Goal: Task Accomplishment & Management: Manage account settings

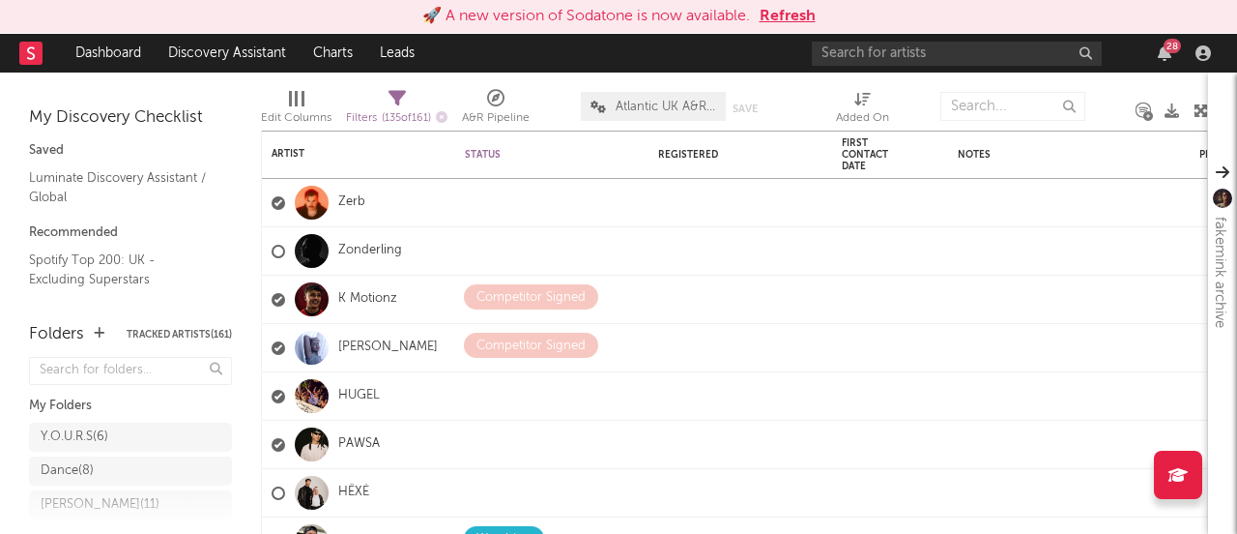
click at [797, 11] on button "Refresh" at bounding box center [788, 16] width 56 height 23
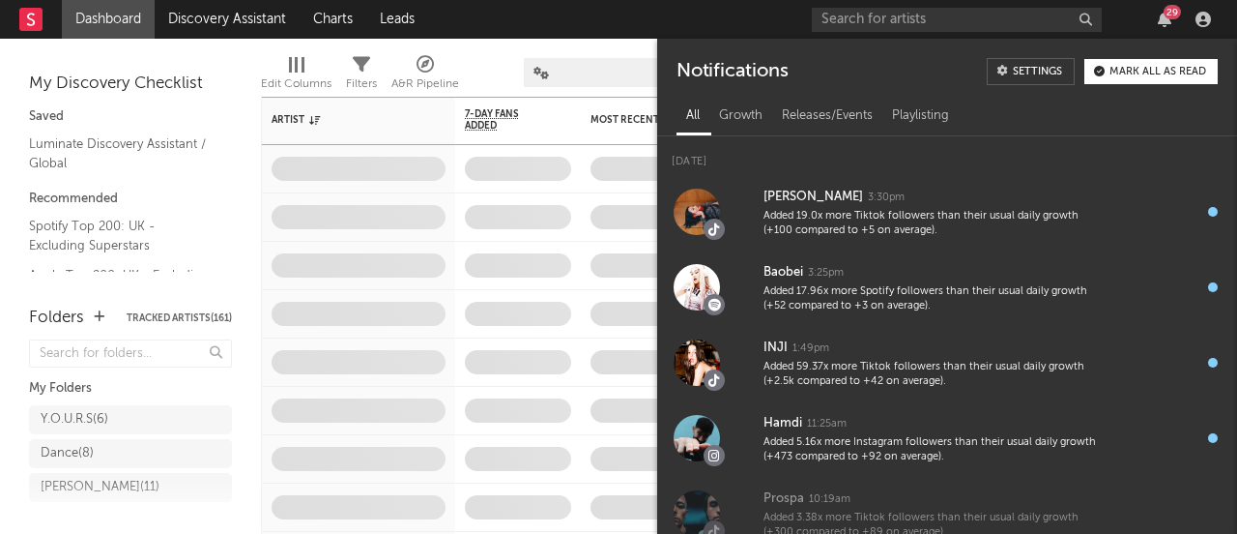
click at [1163, 15] on icon "button" at bounding box center [1165, 19] width 14 height 15
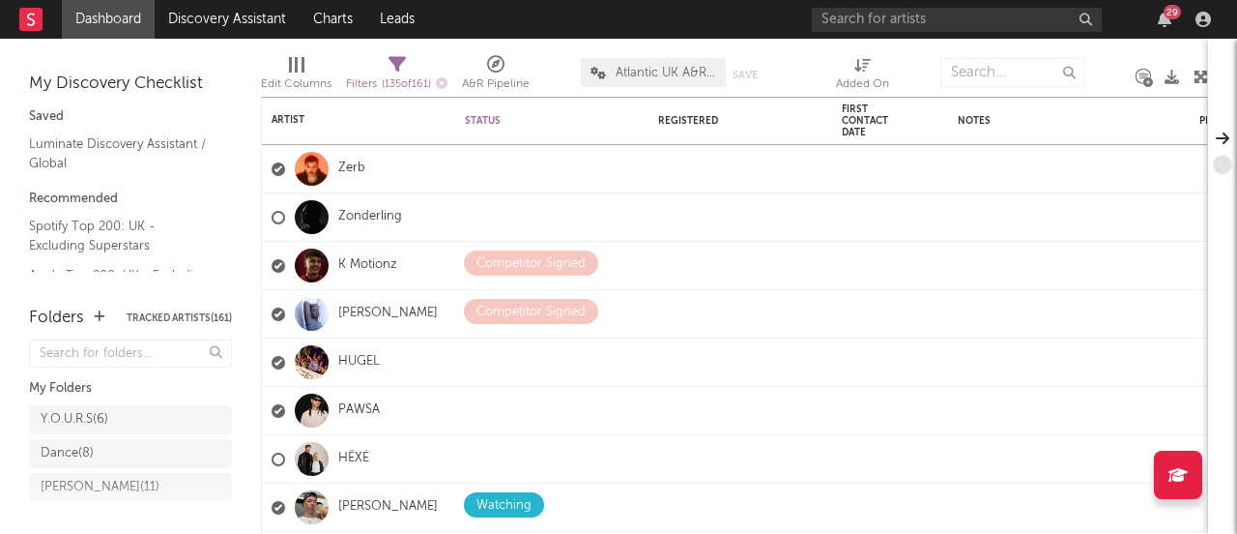
click at [1163, 15] on icon "button" at bounding box center [1165, 19] width 14 height 15
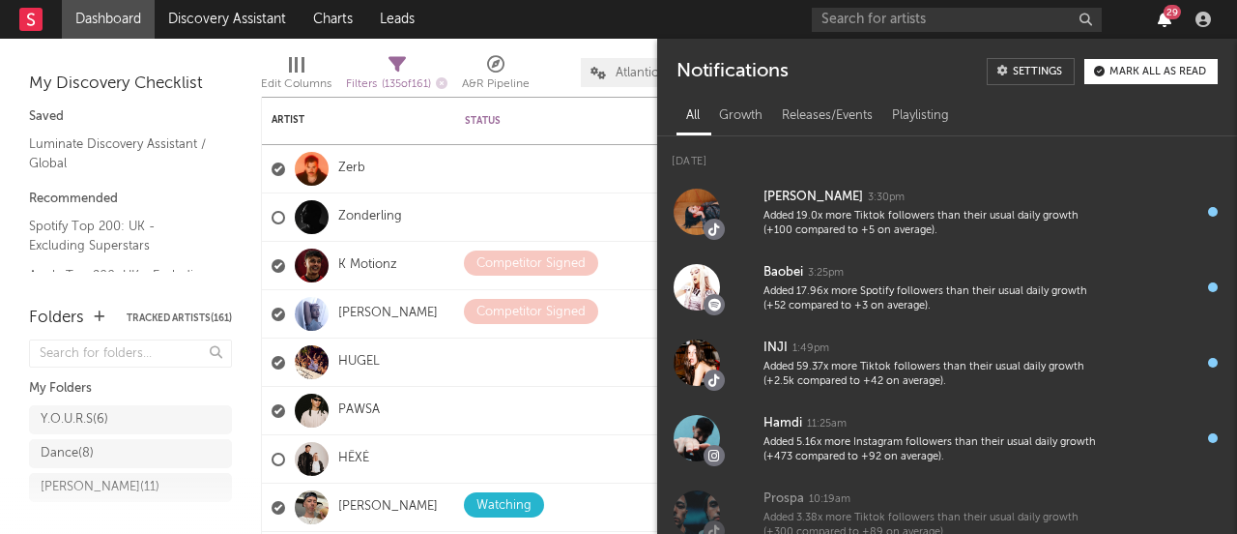
click at [1167, 21] on icon "button" at bounding box center [1165, 19] width 14 height 15
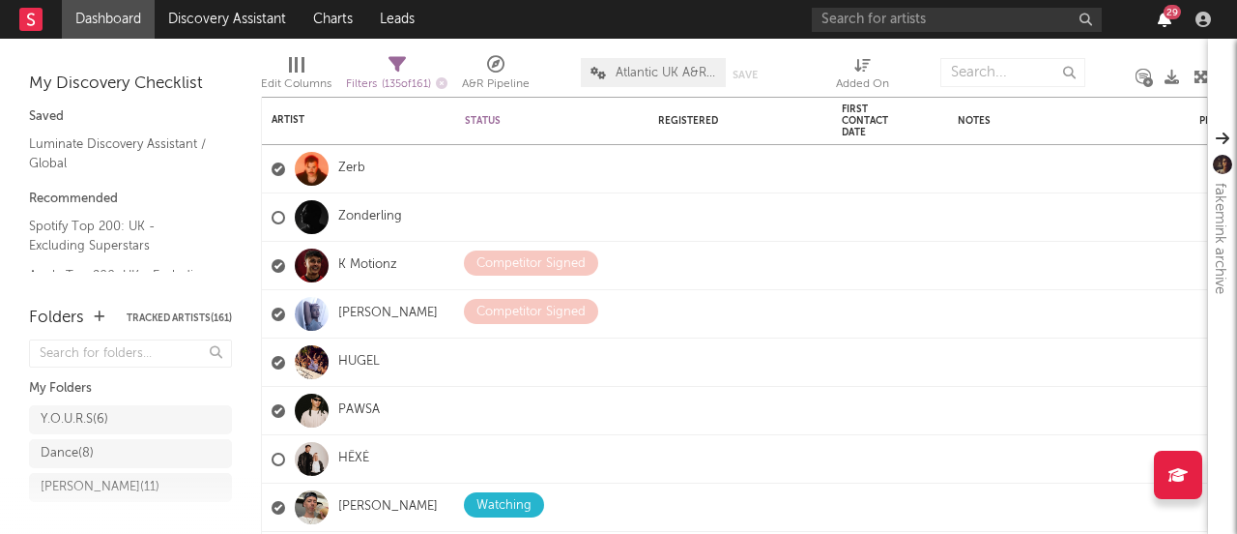
click at [1166, 21] on icon "button" at bounding box center [1165, 19] width 14 height 15
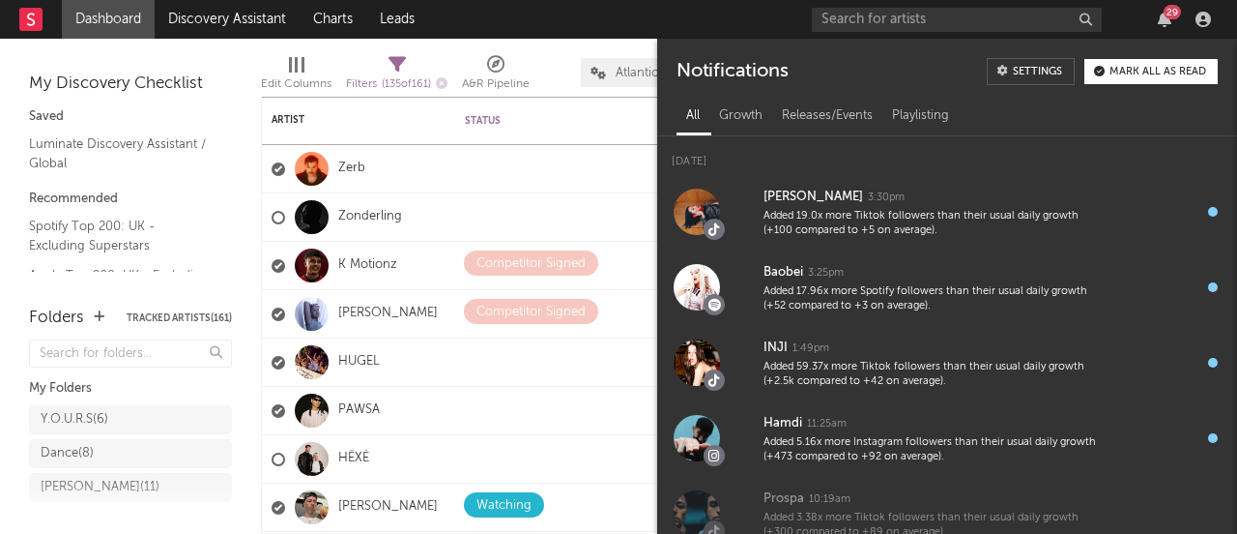
click at [1161, 75] on div "Mark all as read" at bounding box center [1158, 72] width 97 height 11
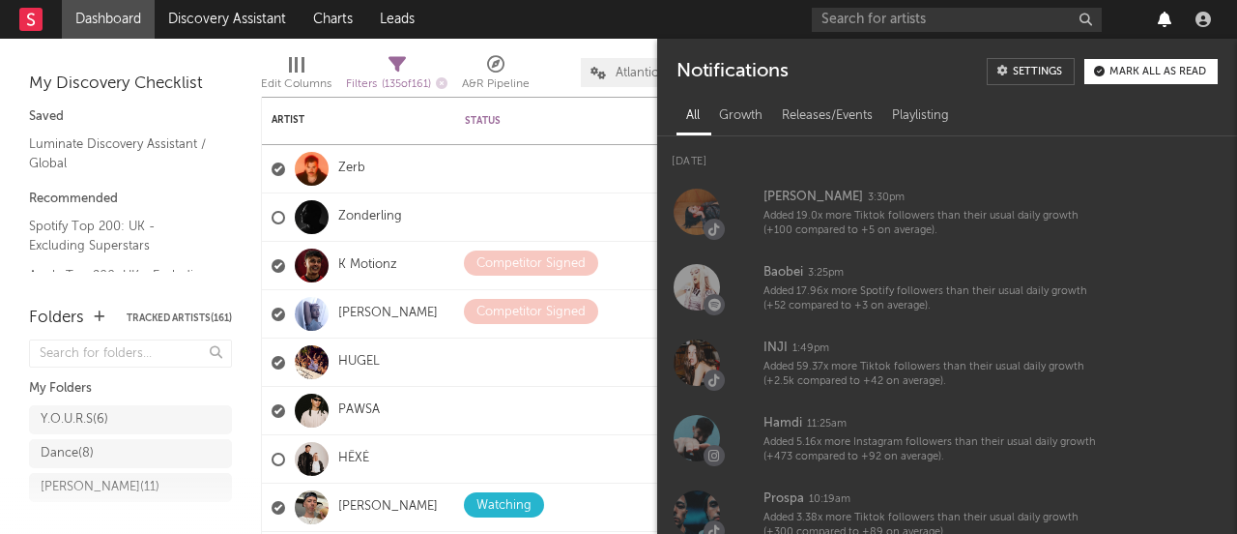
click at [1162, 15] on icon "button" at bounding box center [1165, 19] width 14 height 15
